Goal: Information Seeking & Learning: Understand process/instructions

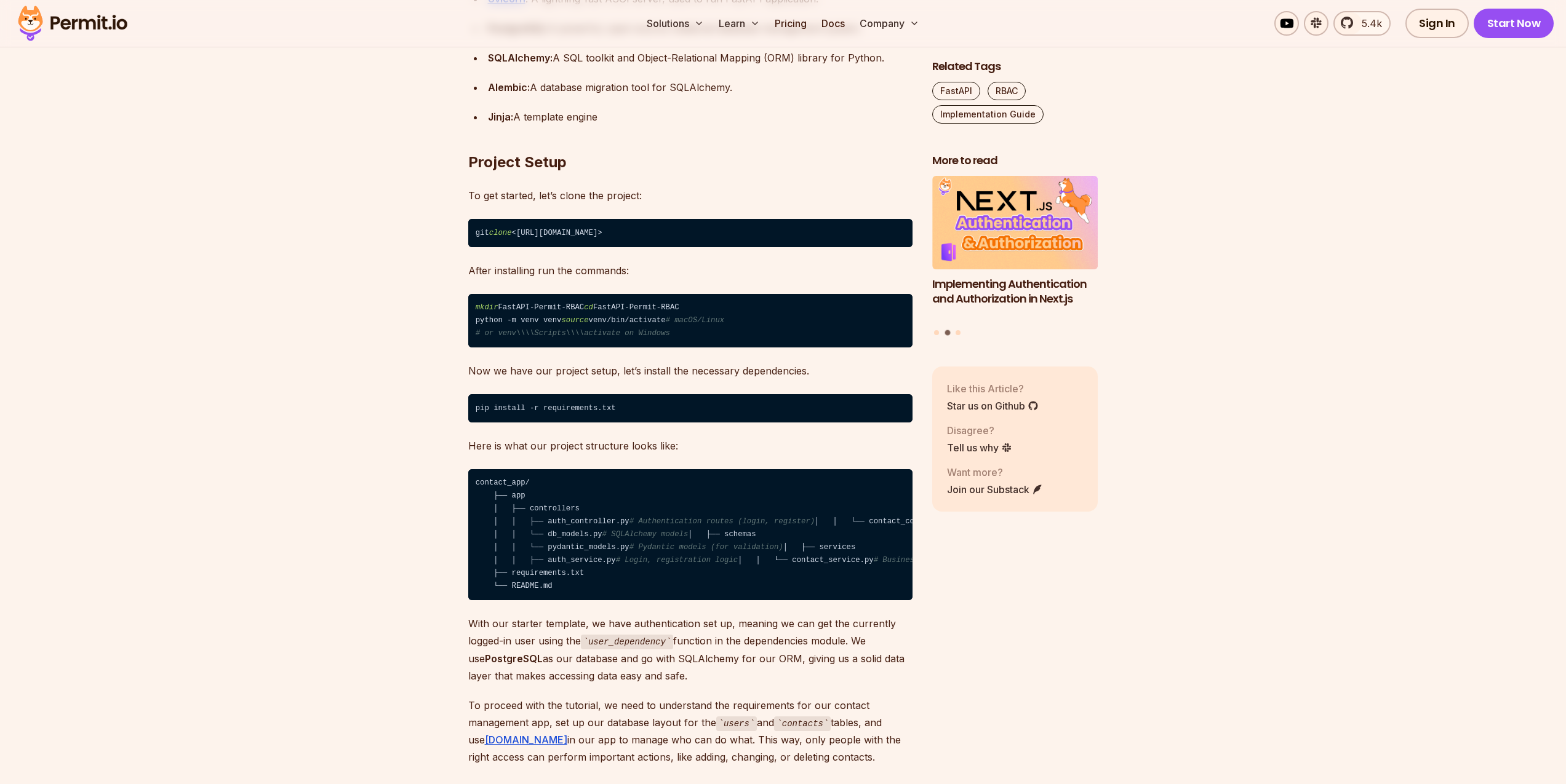
scroll to position [1698, 0]
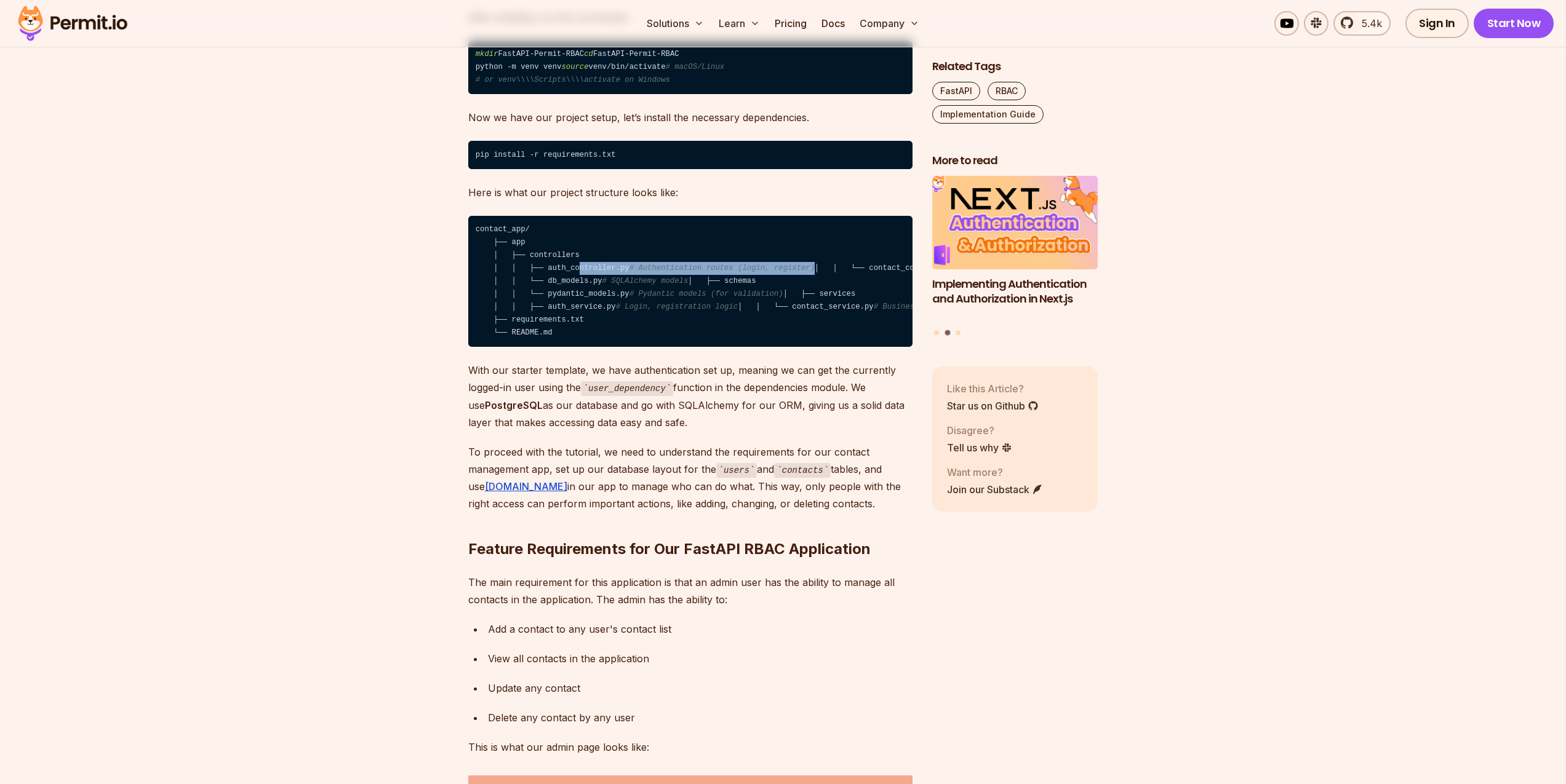
drag, startPoint x: 560, startPoint y: 294, endPoint x: 960, endPoint y: 294, distance: 400.0
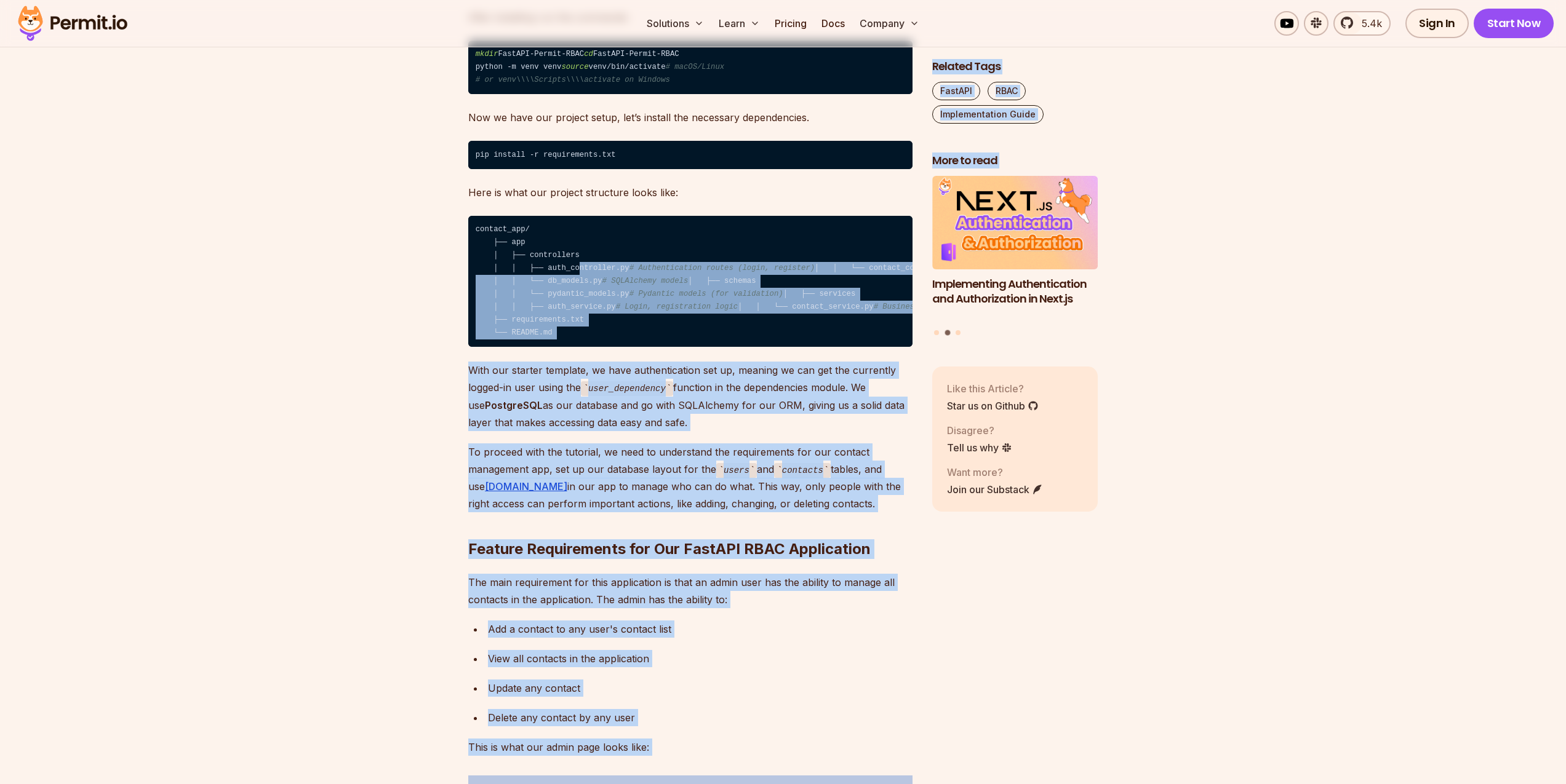
click at [807, 272] on span "# Authentication routes (login, register)" at bounding box center [722, 268] width 185 height 8
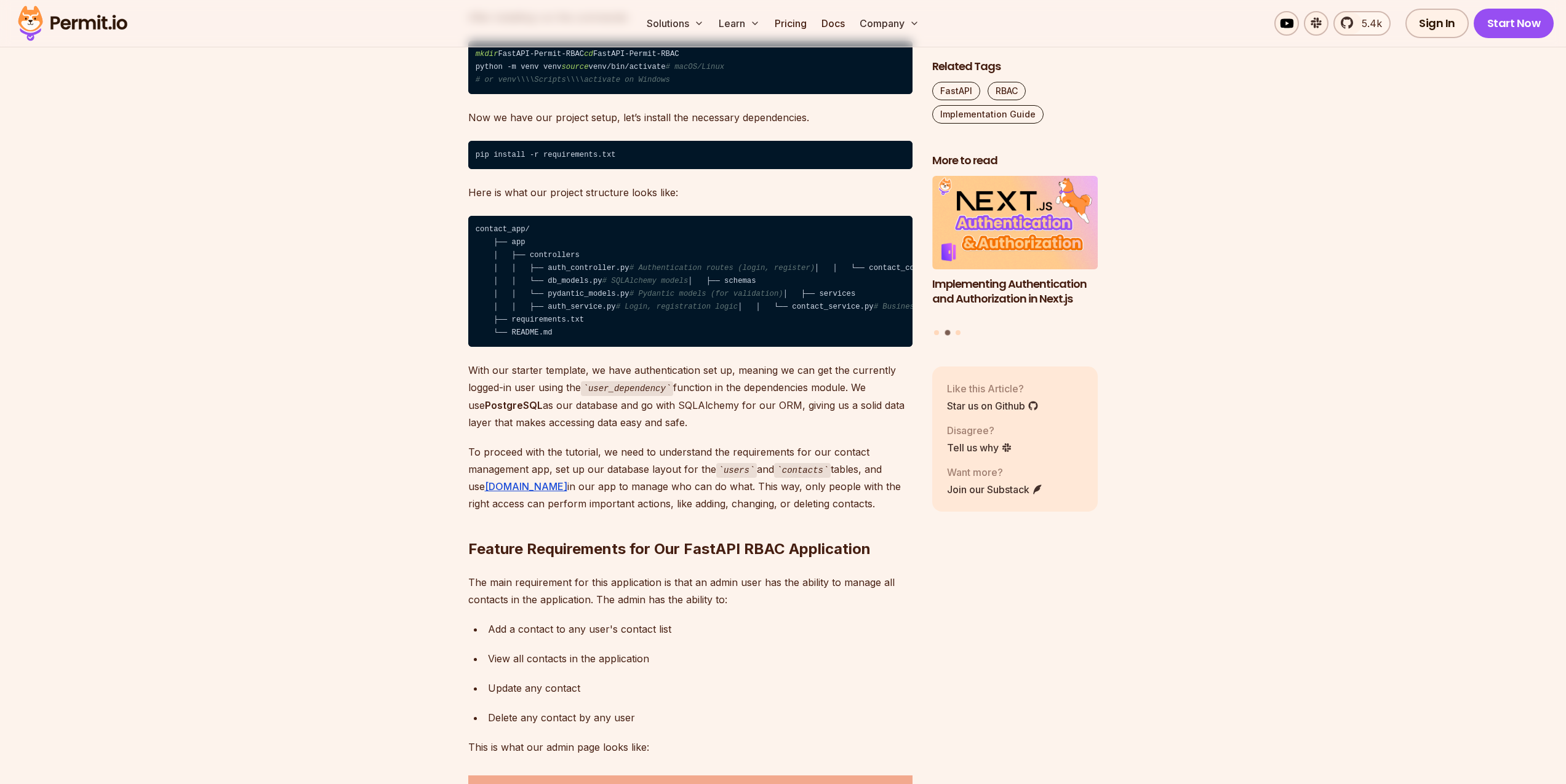
click at [536, 298] on code "contact_app/ ├── app │ ├── controllers │ │ ├── auth_controller.py # Authenticat…" at bounding box center [690, 281] width 445 height 132
click at [604, 278] on code "contact_app/ ├── app │ ├── controllers │ │ ├── auth_controller.py # Authenticat…" at bounding box center [690, 281] width 445 height 132
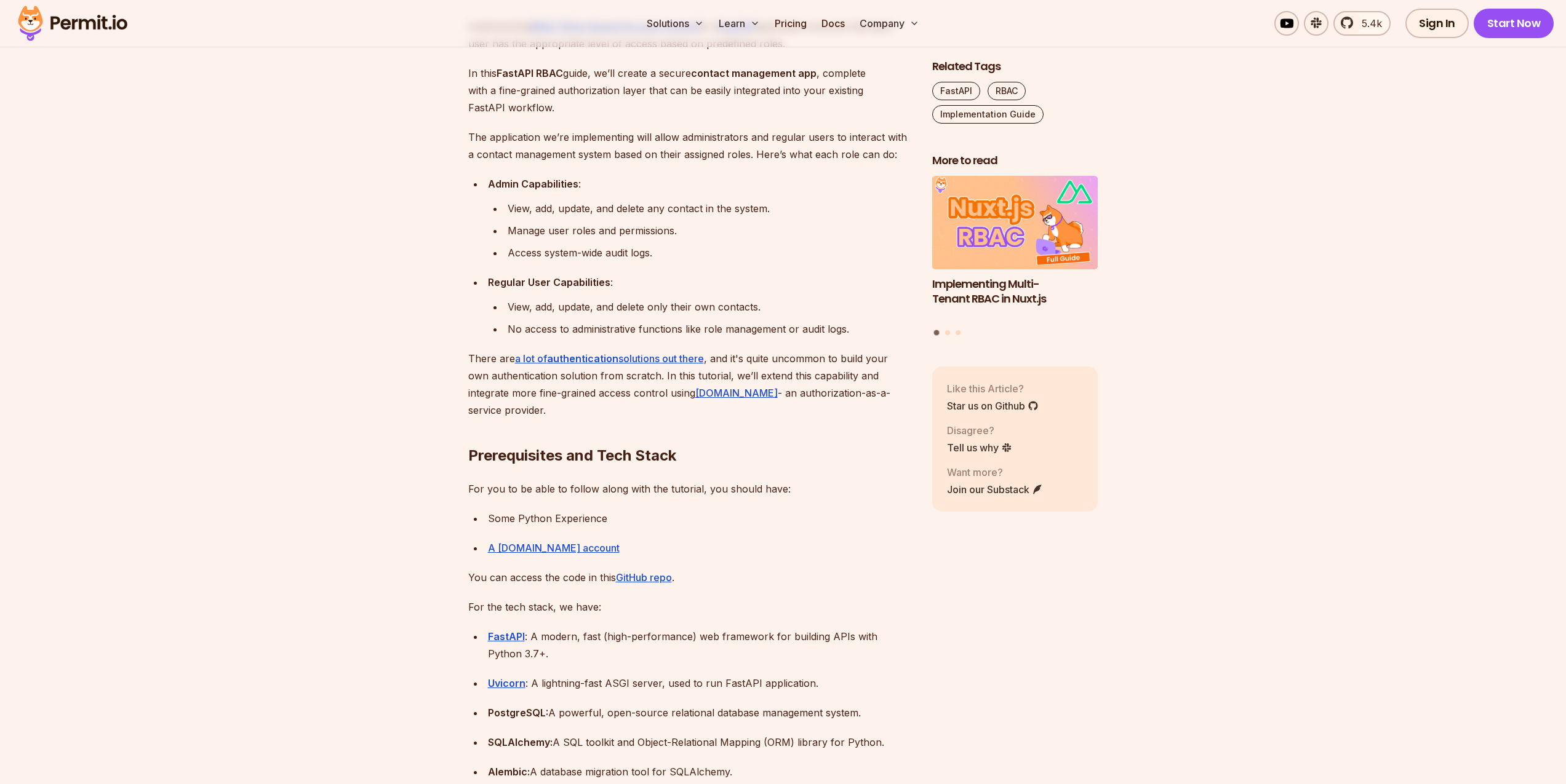
scroll to position [738, 0]
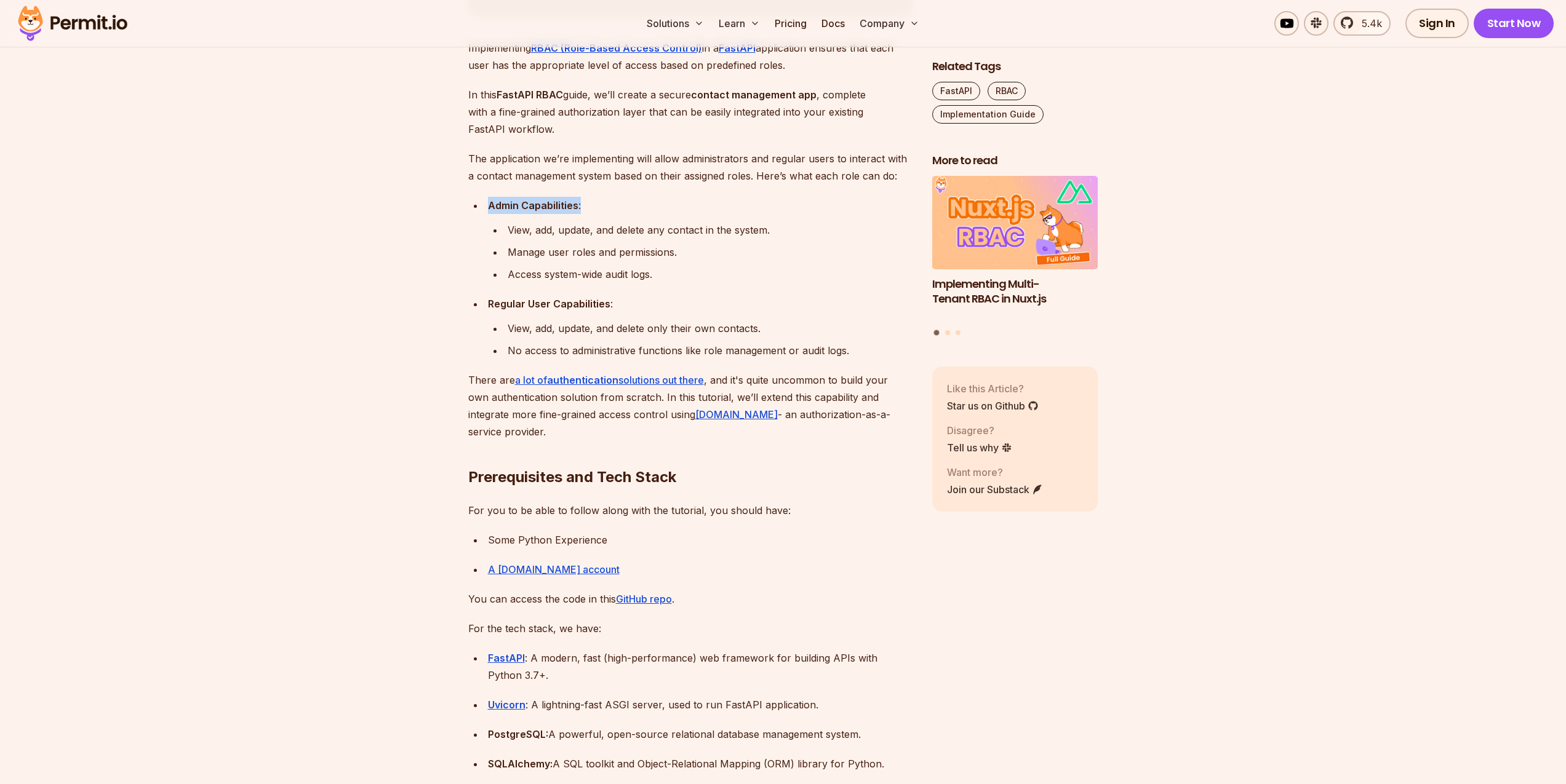
drag, startPoint x: 508, startPoint y: 202, endPoint x: 665, endPoint y: 217, distance: 157.7
click at [703, 241] on ul "View, add, update, and delete any contact in the system. Manage user roles and …" at bounding box center [700, 252] width 424 height 62
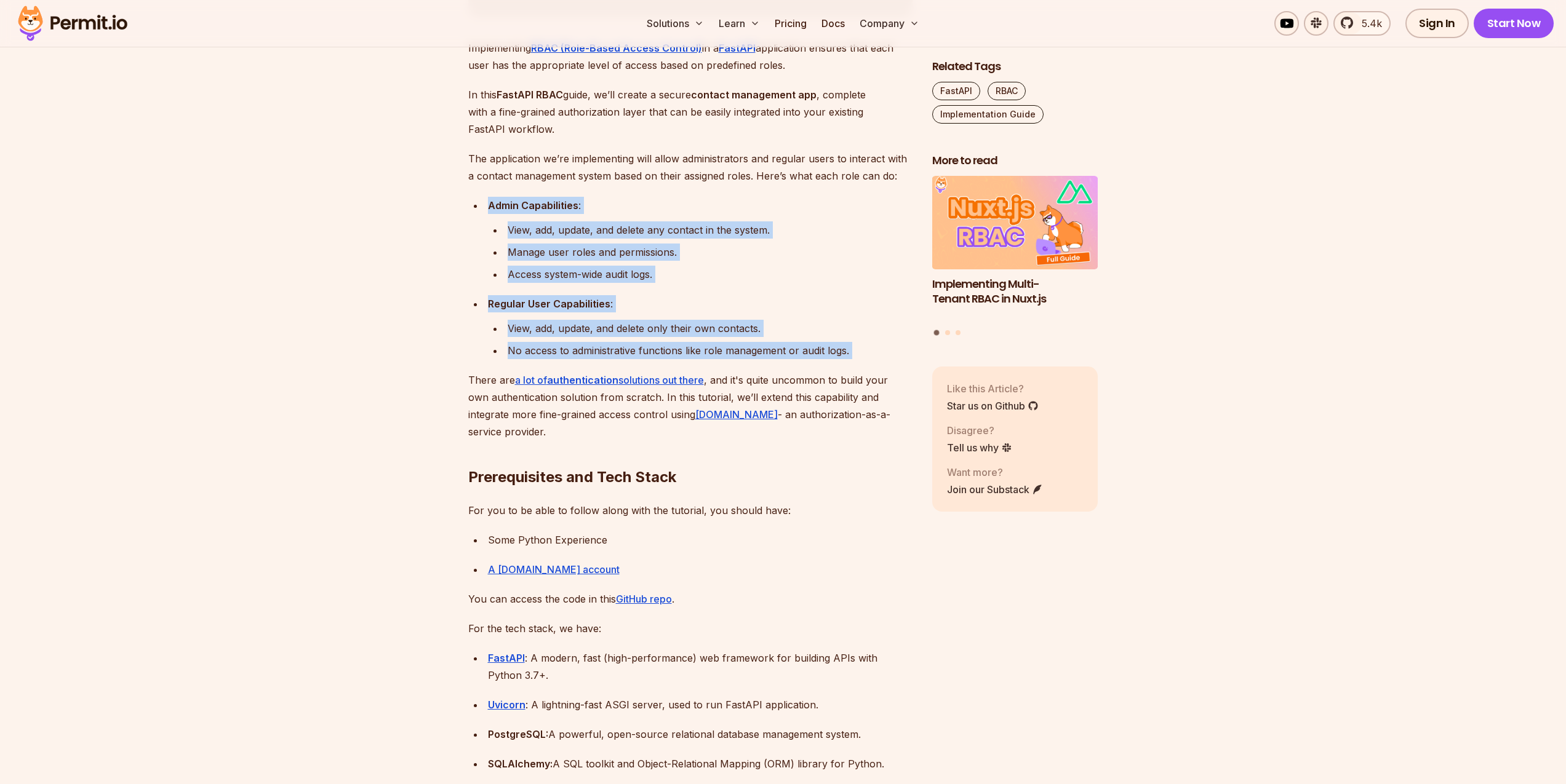
drag, startPoint x: 489, startPoint y: 195, endPoint x: 803, endPoint y: 361, distance: 355.2
click at [827, 354] on div "No access to administrative functions like role management or audit logs." at bounding box center [710, 350] width 405 height 17
drag, startPoint x: 850, startPoint y: 354, endPoint x: 418, endPoint y: 200, distance: 458.6
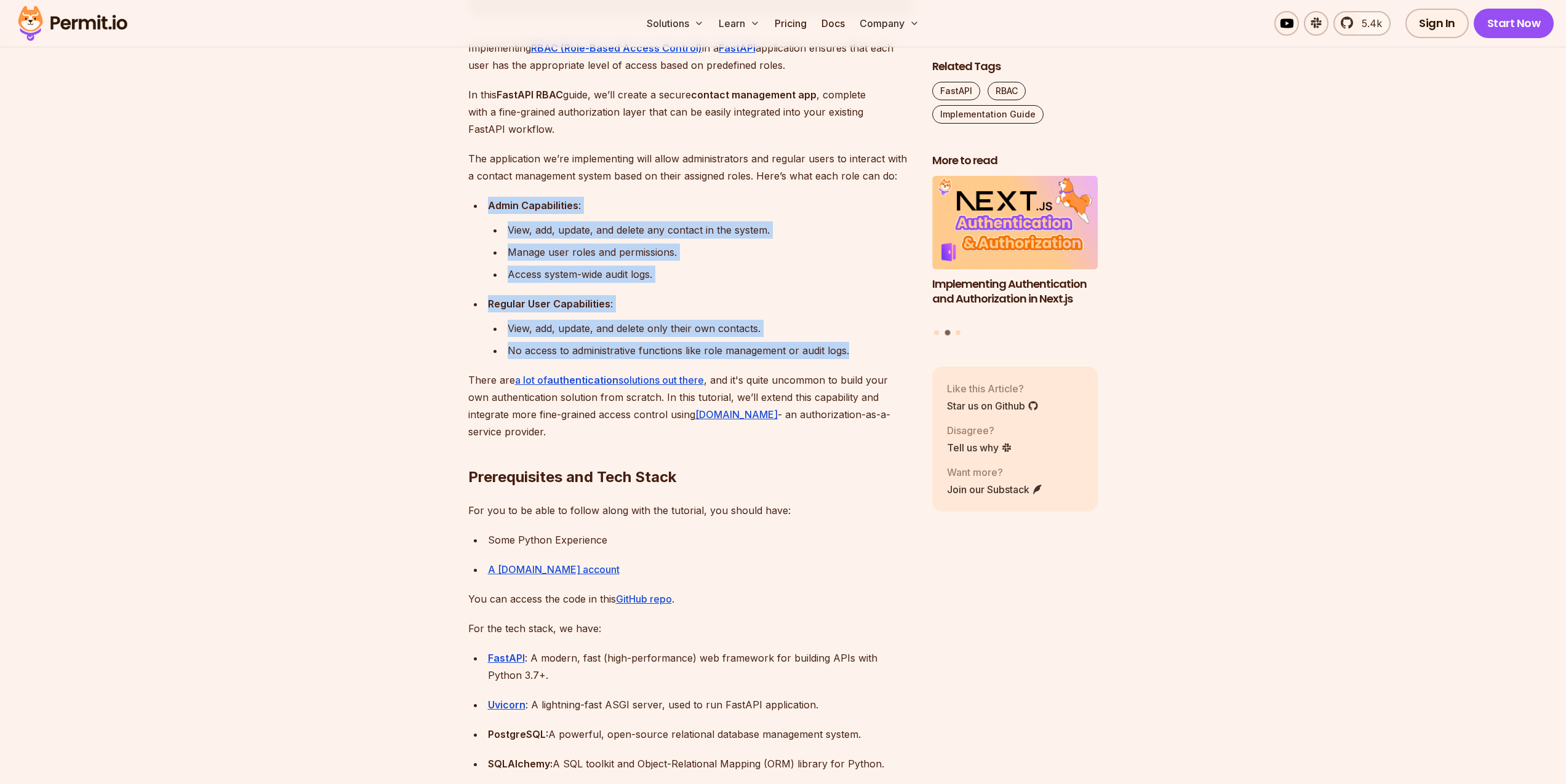
click at [614, 202] on div "Admin Capabilities :" at bounding box center [700, 205] width 424 height 17
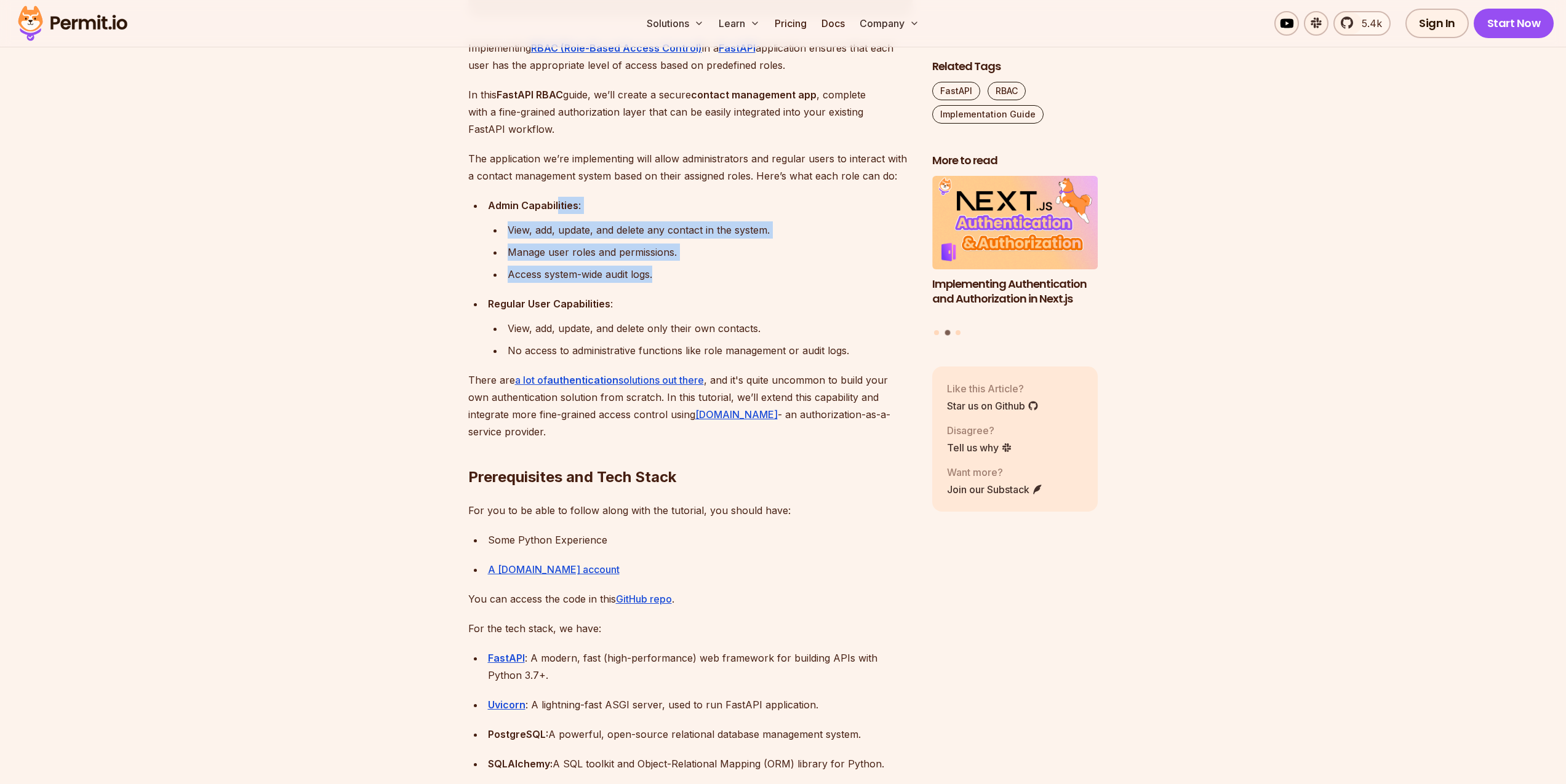
drag, startPoint x: 565, startPoint y: 210, endPoint x: 734, endPoint y: 355, distance: 222.7
click at [695, 338] on ul "Admin Capabilities : View, add, update, and delete any contact in the system. M…" at bounding box center [690, 278] width 445 height 162
click at [739, 357] on div "No access to administrative functions like role management or audit logs." at bounding box center [710, 350] width 405 height 17
drag, startPoint x: 915, startPoint y: 338, endPoint x: 456, endPoint y: 205, distance: 477.9
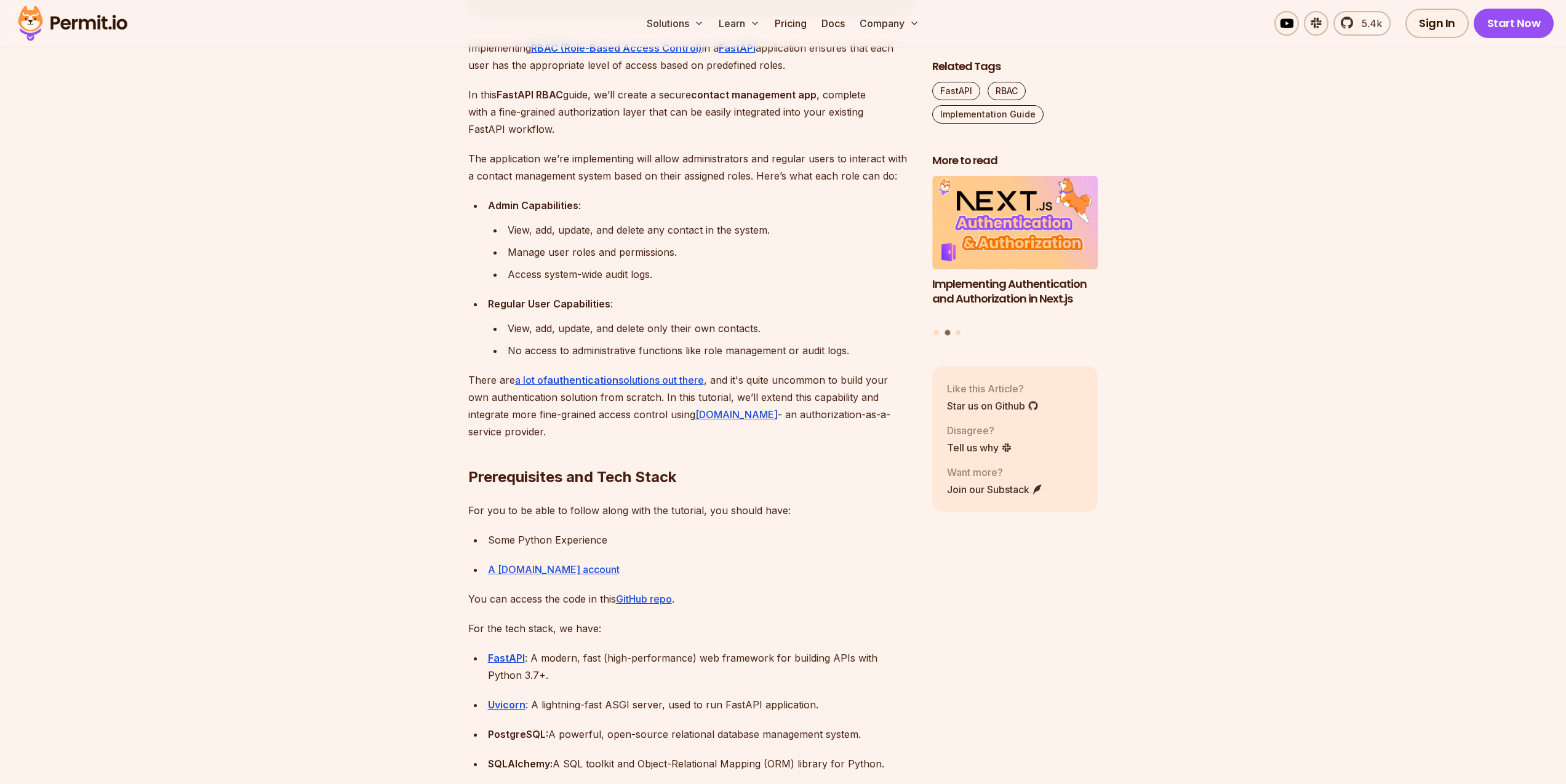
click at [484, 202] on li "Admin Capabilities : View, add, update, and delete any contact in the system. M…" at bounding box center [698, 240] width 429 height 86
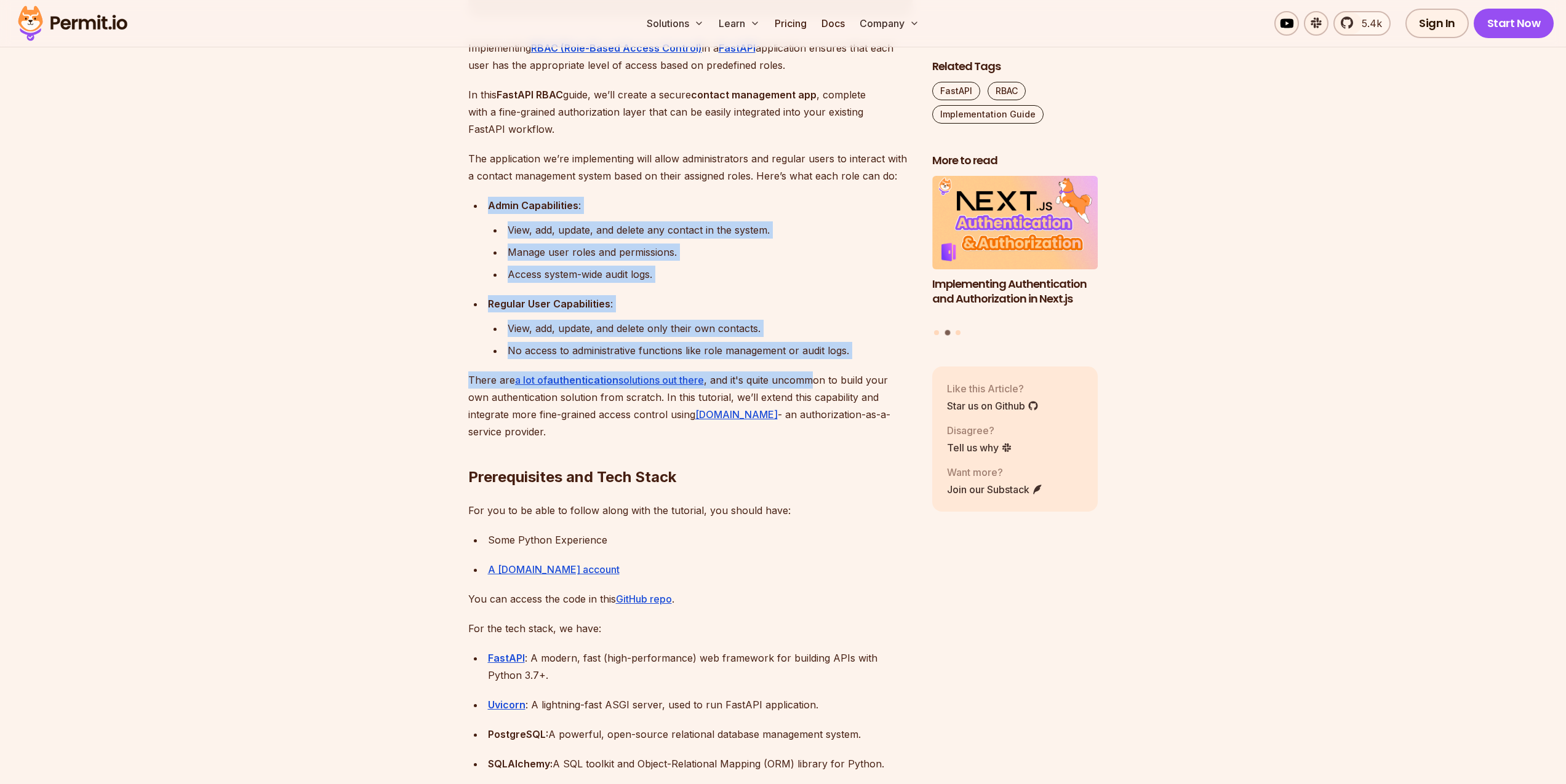
drag, startPoint x: 484, startPoint y: 207, endPoint x: 817, endPoint y: 380, distance: 375.3
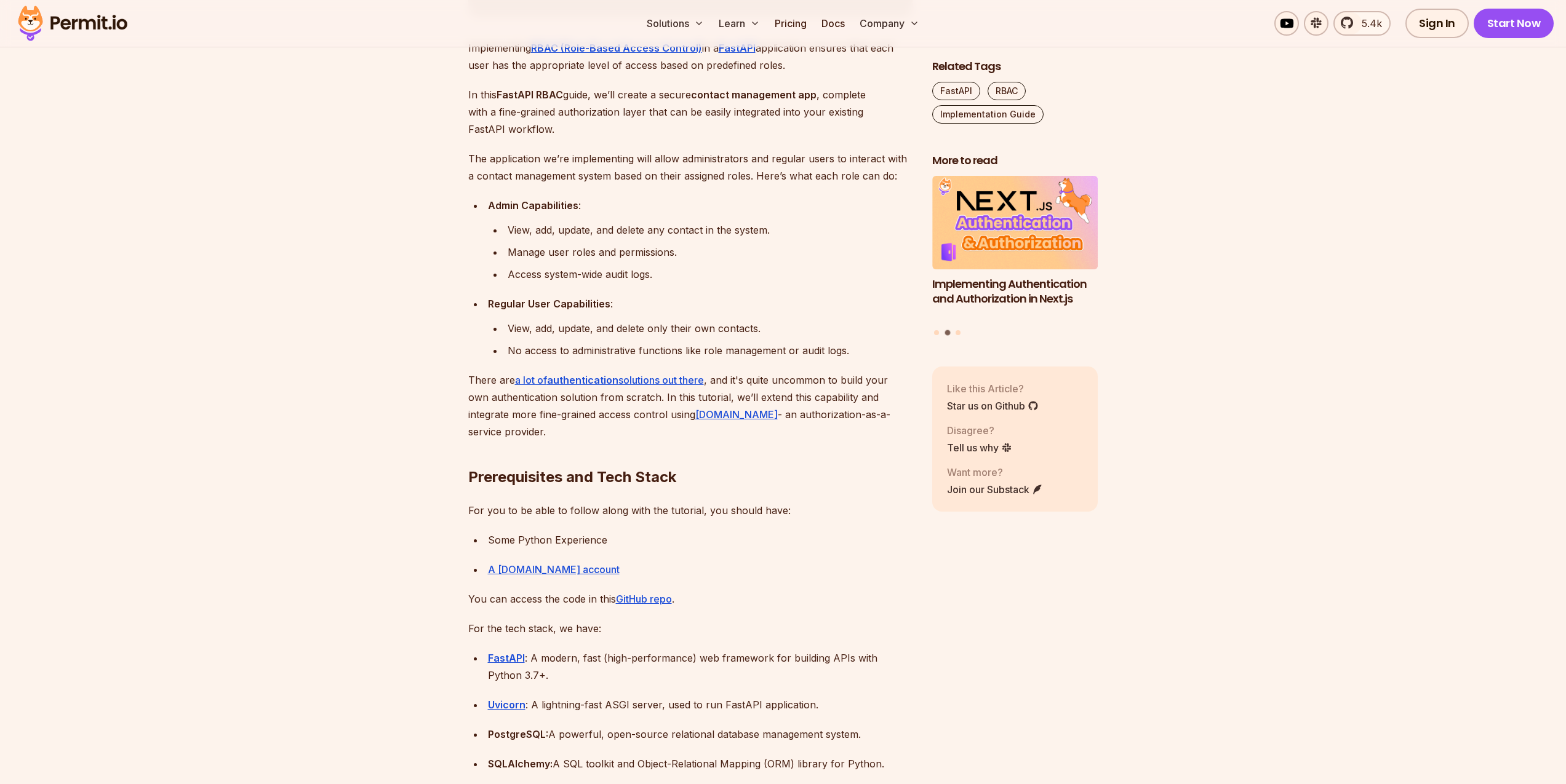
click at [785, 435] on h2 "Prerequisites and Tech Stack" at bounding box center [690, 452] width 445 height 69
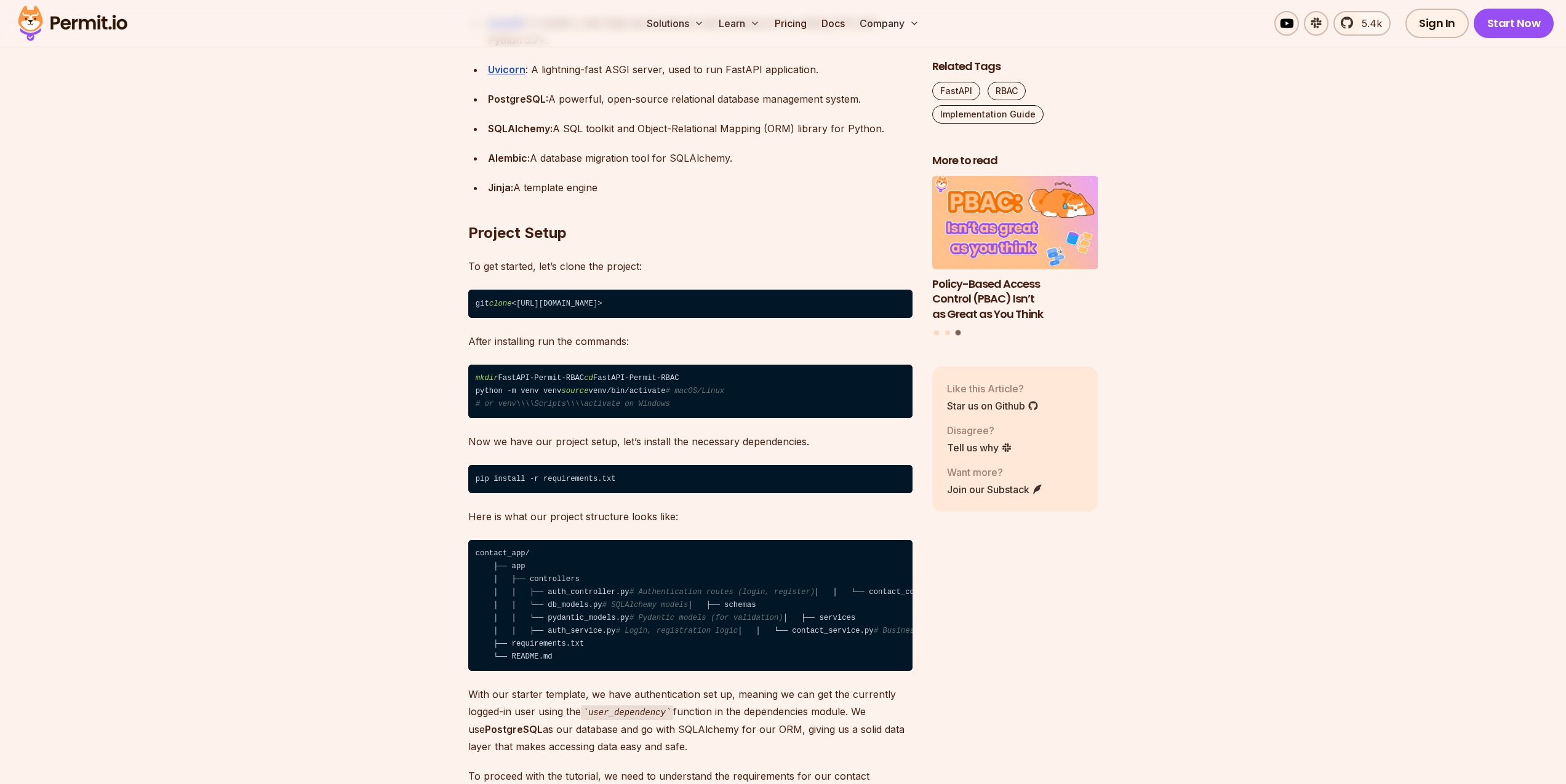
scroll to position [1476, 0]
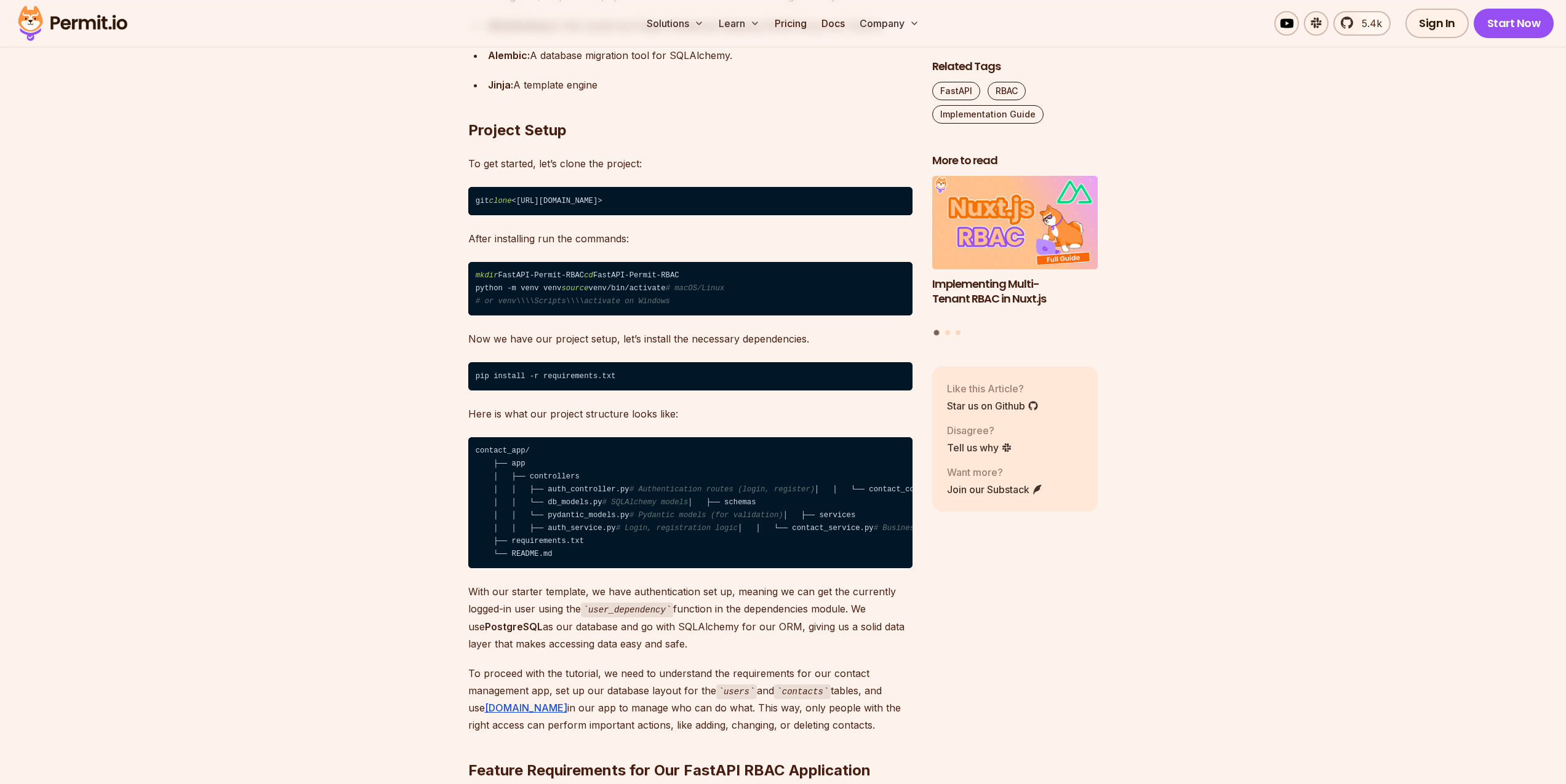
drag, startPoint x: 768, startPoint y: 198, endPoint x: 528, endPoint y: 200, distance: 240.0
click at [528, 200] on code "git clone <[URL][DOMAIN_NAME]>" at bounding box center [690, 201] width 445 height 28
copy code "[URL][DOMAIN_NAME]"
